Goal: Information Seeking & Learning: Stay updated

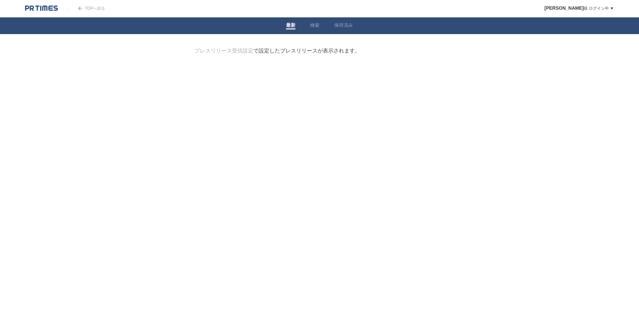
click at [429, 98] on html "TOPへ戻る [PERSON_NAME] ログイン中 ▼ プレスリリース受信設定 フォロー 除外リスト アカウント設定 閲覧履歴 退会手続き PR TIMES…" at bounding box center [319, 49] width 639 height 98
click at [277, 51] on div "プレスリリース受信設定 で設定したプレスリリースが表示されます。" at bounding box center [278, 50] width 166 height 7
click at [293, 27] on link "最新" at bounding box center [290, 25] width 9 height 7
click at [93, 9] on link "TOPへ戻る" at bounding box center [86, 8] width 37 height 5
